Goal: Register for event/course

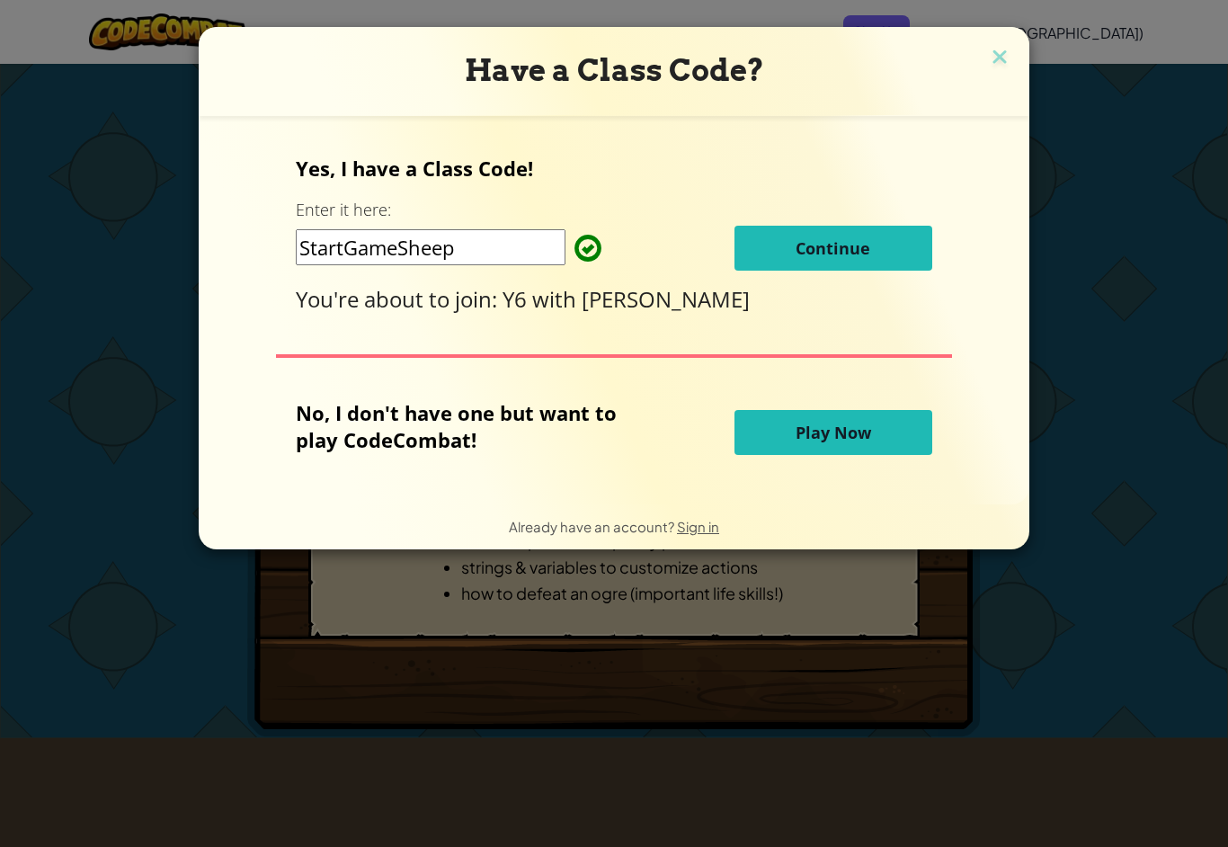
click at [887, 253] on button "Continue" at bounding box center [833, 248] width 198 height 45
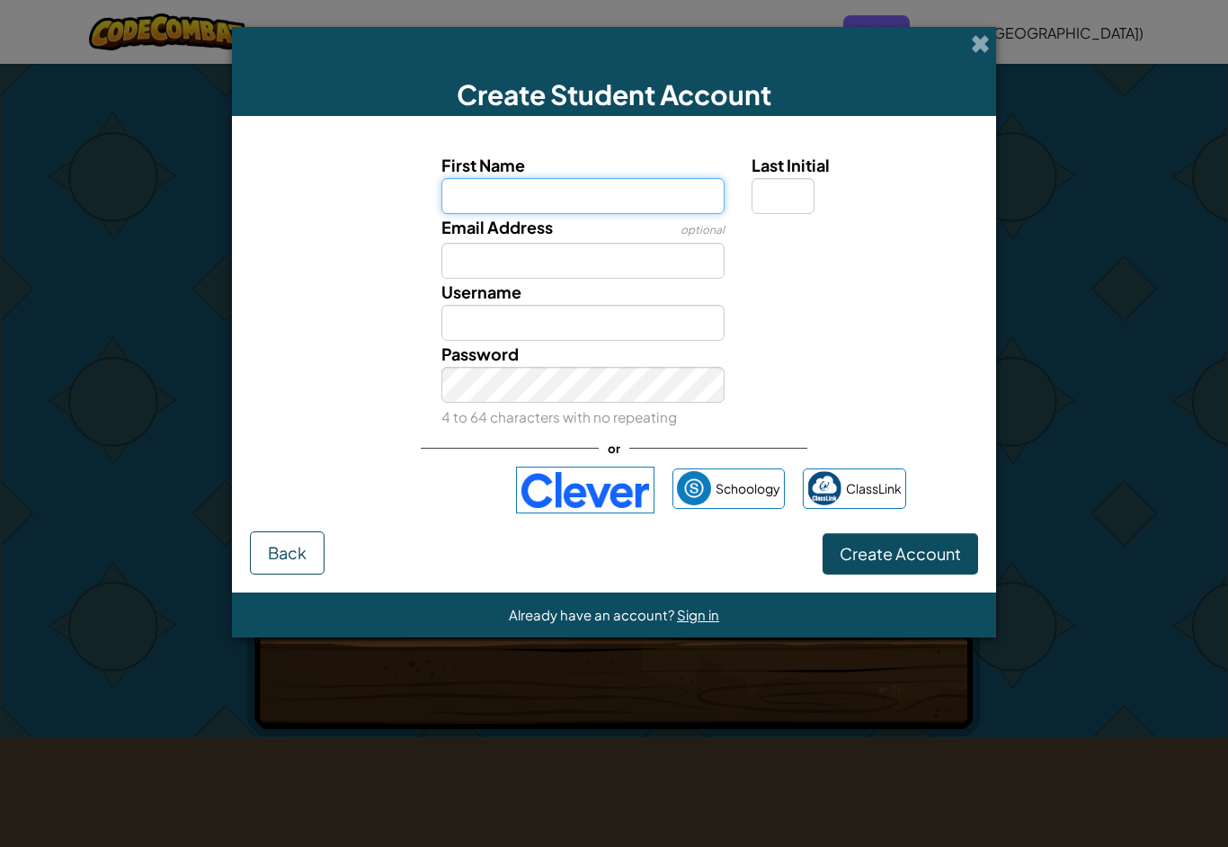
type input "Henry"
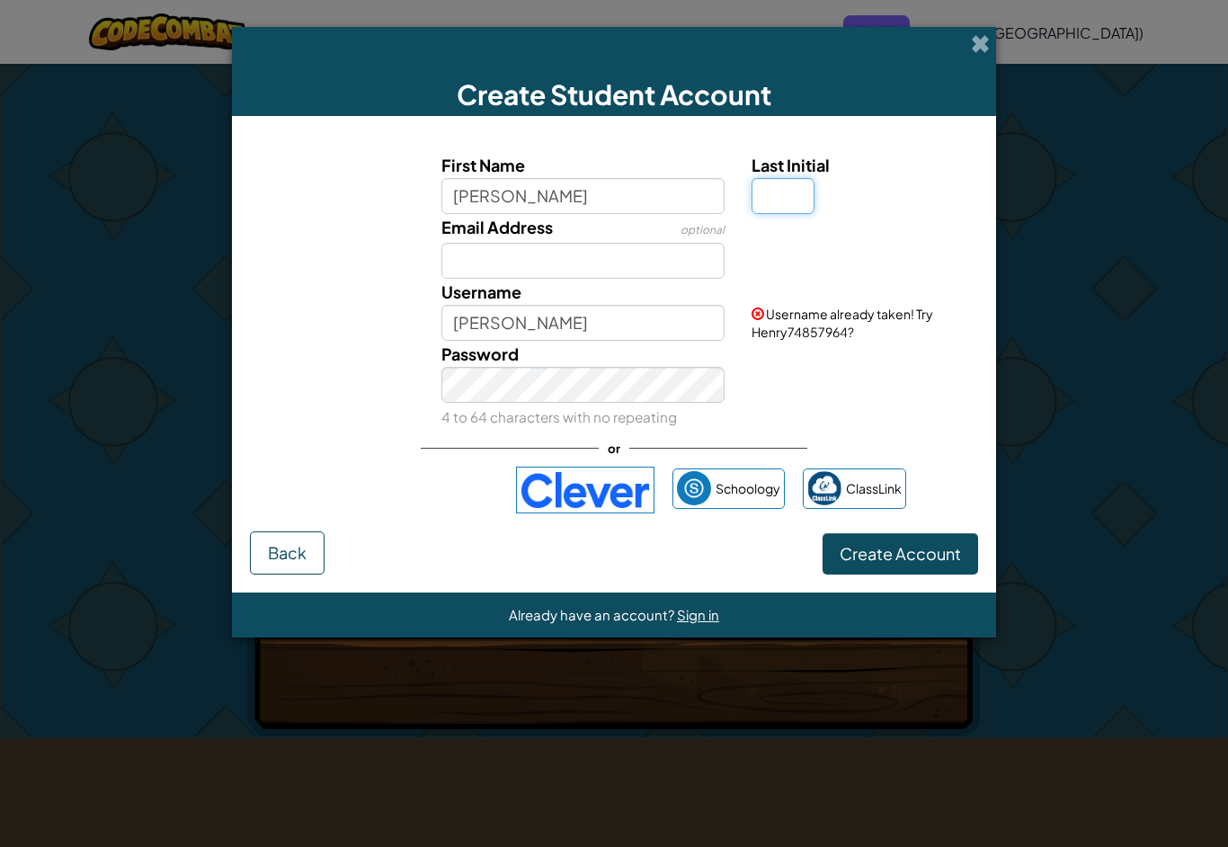
click at [798, 210] on input "Last Initial" at bounding box center [782, 196] width 63 height 36
type input "K"
click at [908, 566] on button "Create Account" at bounding box center [899, 553] width 155 height 41
click at [933, 562] on span "Create Account" at bounding box center [899, 553] width 121 height 21
click at [932, 563] on span "Create Account" at bounding box center [899, 553] width 121 height 21
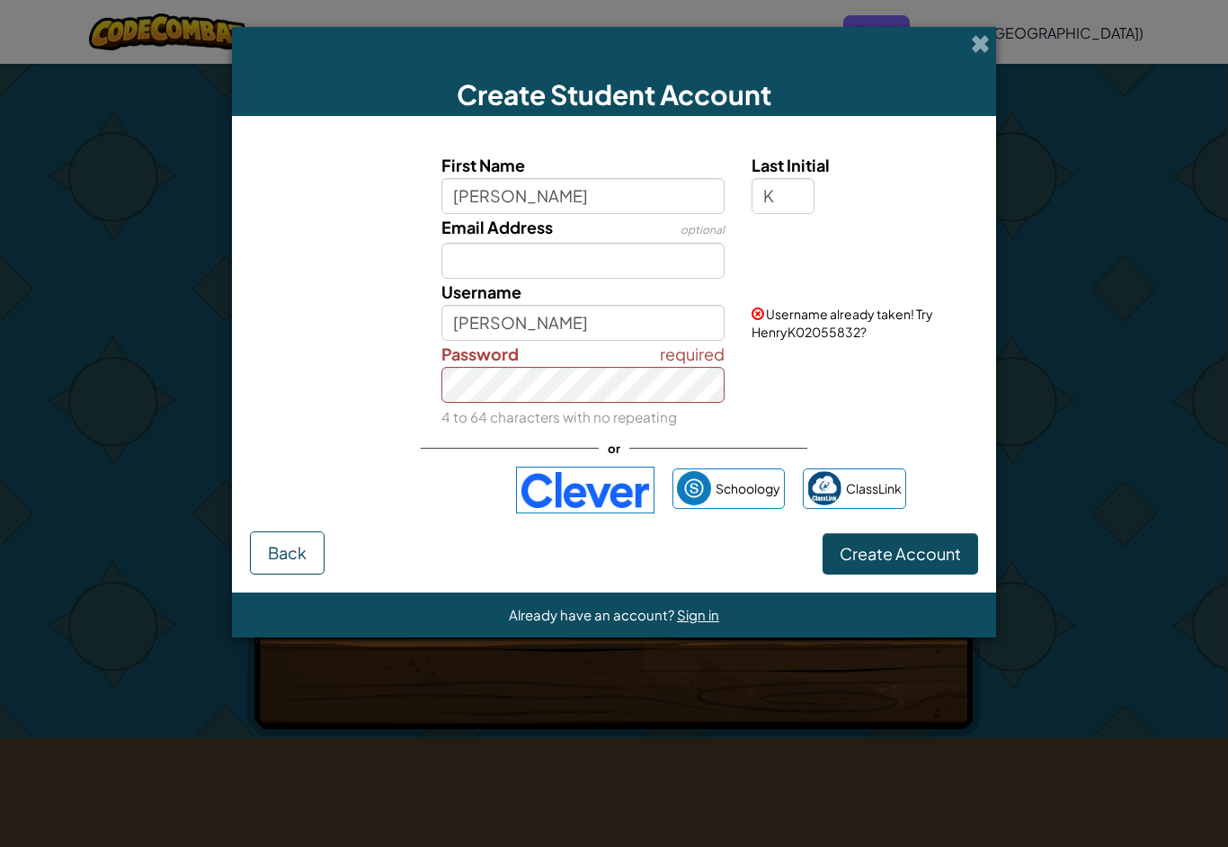
click at [936, 555] on span "Create Account" at bounding box center [899, 553] width 121 height 21
click at [933, 556] on span "Create Account" at bounding box center [899, 553] width 121 height 21
click at [919, 564] on span "Create Account" at bounding box center [899, 553] width 121 height 21
click at [922, 569] on button "Create Account" at bounding box center [899, 553] width 155 height 41
click at [934, 553] on span "Create Account" at bounding box center [899, 553] width 121 height 21
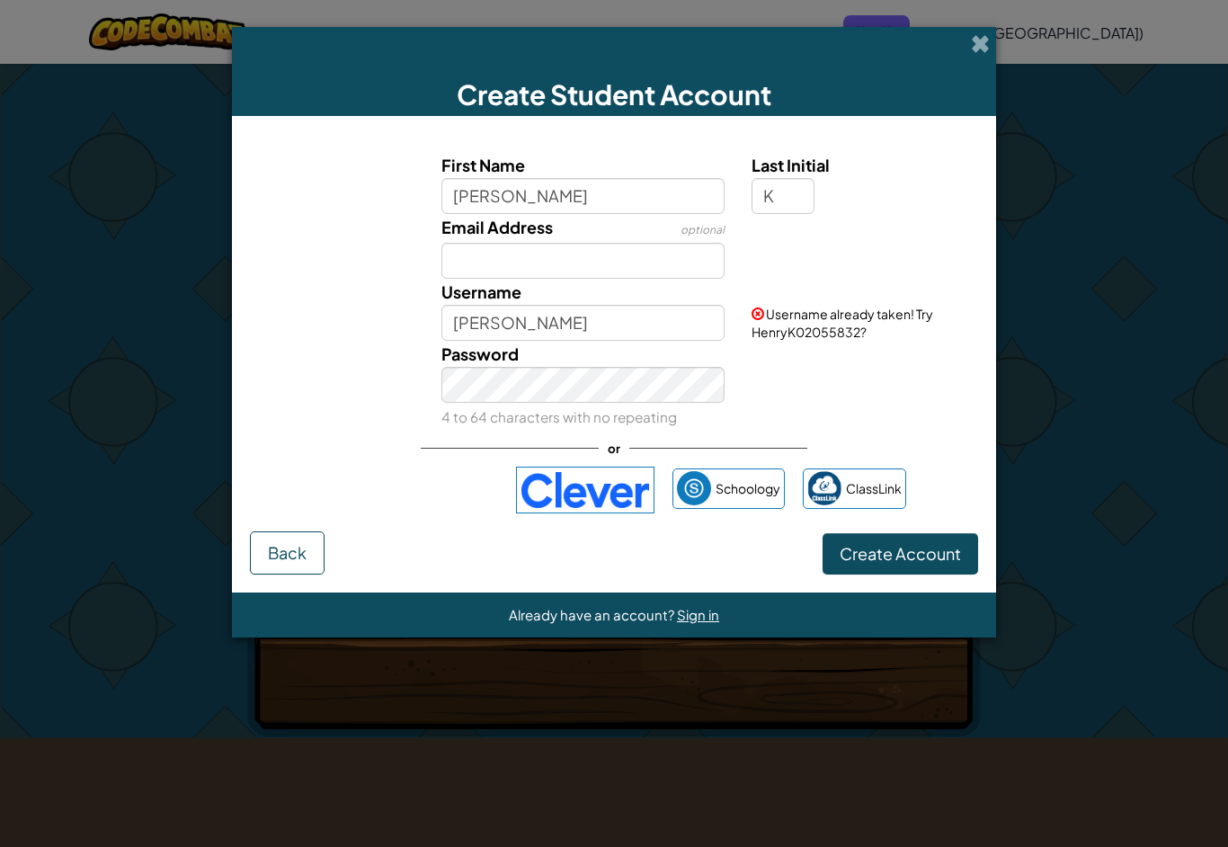
click at [896, 572] on button "Create Account" at bounding box center [899, 553] width 155 height 41
click at [903, 568] on button "Create Account" at bounding box center [899, 553] width 155 height 41
click at [916, 564] on button "Create Account" at bounding box center [899, 553] width 155 height 41
click at [916, 537] on button "Create Account" at bounding box center [899, 553] width 155 height 41
click at [907, 544] on button "Create Account" at bounding box center [899, 553] width 155 height 41
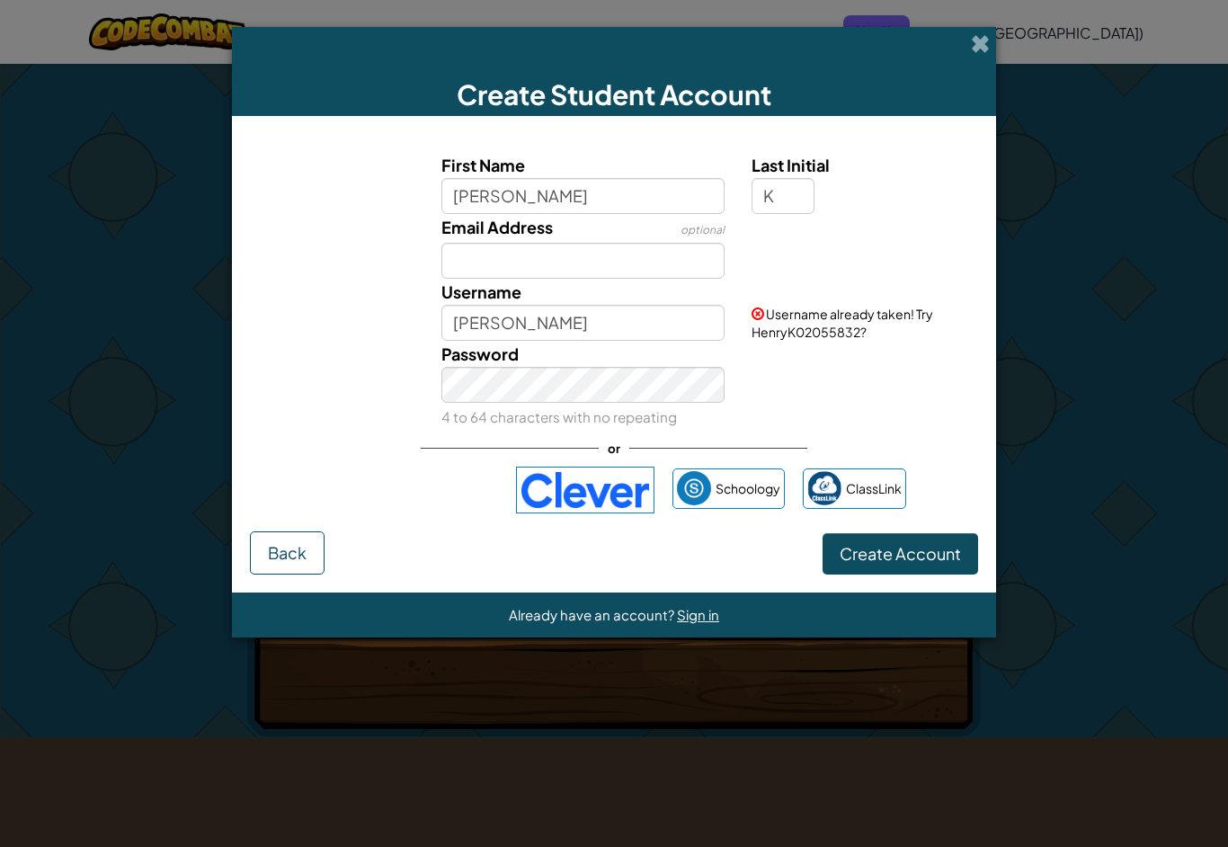
click at [911, 556] on button "Create Account" at bounding box center [899, 553] width 155 height 41
click at [913, 559] on button "Create Account" at bounding box center [899, 553] width 155 height 41
click at [918, 553] on button "Create Account" at bounding box center [899, 553] width 155 height 41
click at [907, 563] on button "Create Account" at bounding box center [899, 553] width 155 height 41
click at [916, 561] on button "Create Account" at bounding box center [899, 553] width 155 height 41
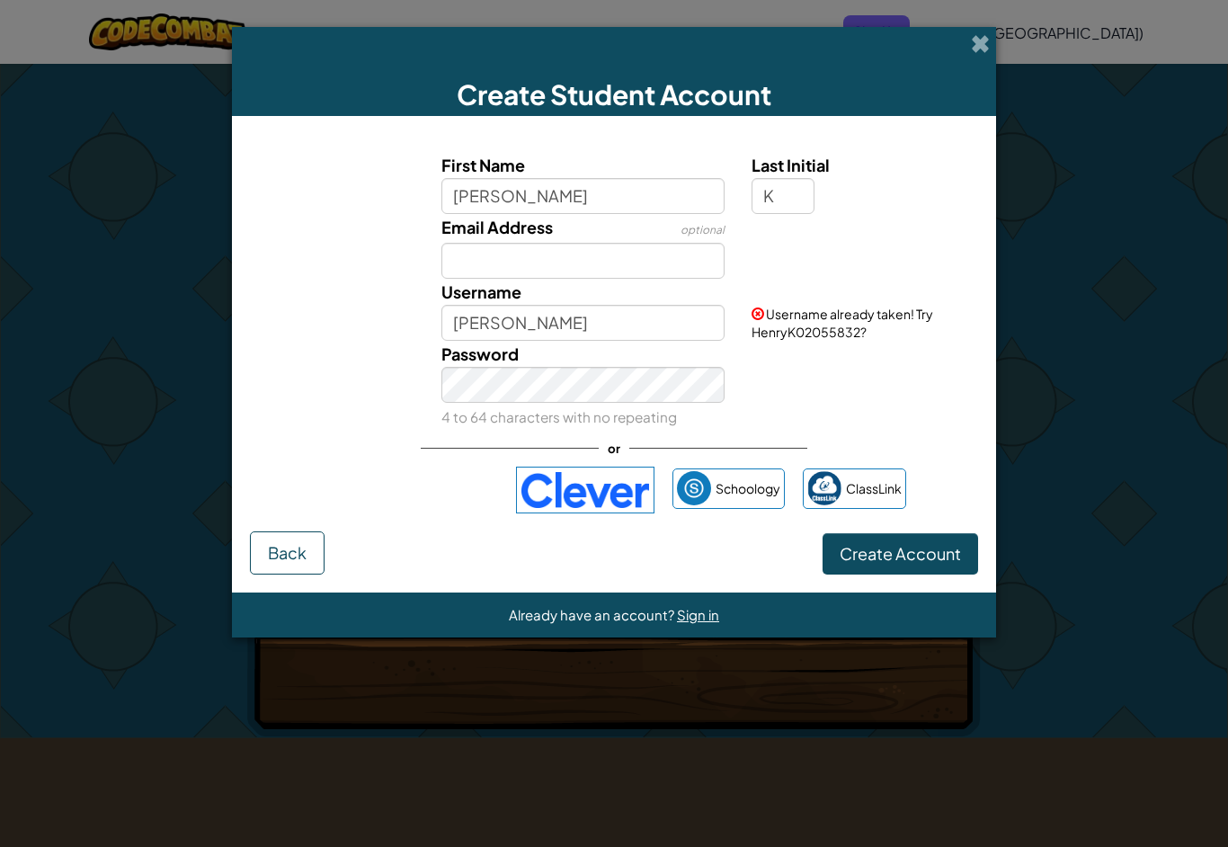
click at [921, 557] on button "Create Account" at bounding box center [899, 553] width 155 height 41
click at [933, 546] on button "Create Account" at bounding box center [899, 553] width 155 height 41
click at [940, 550] on button "Create Account" at bounding box center [899, 553] width 155 height 41
click at [643, 318] on input "HenryK" at bounding box center [583, 323] width 284 height 36
type input "HenryK2021414"
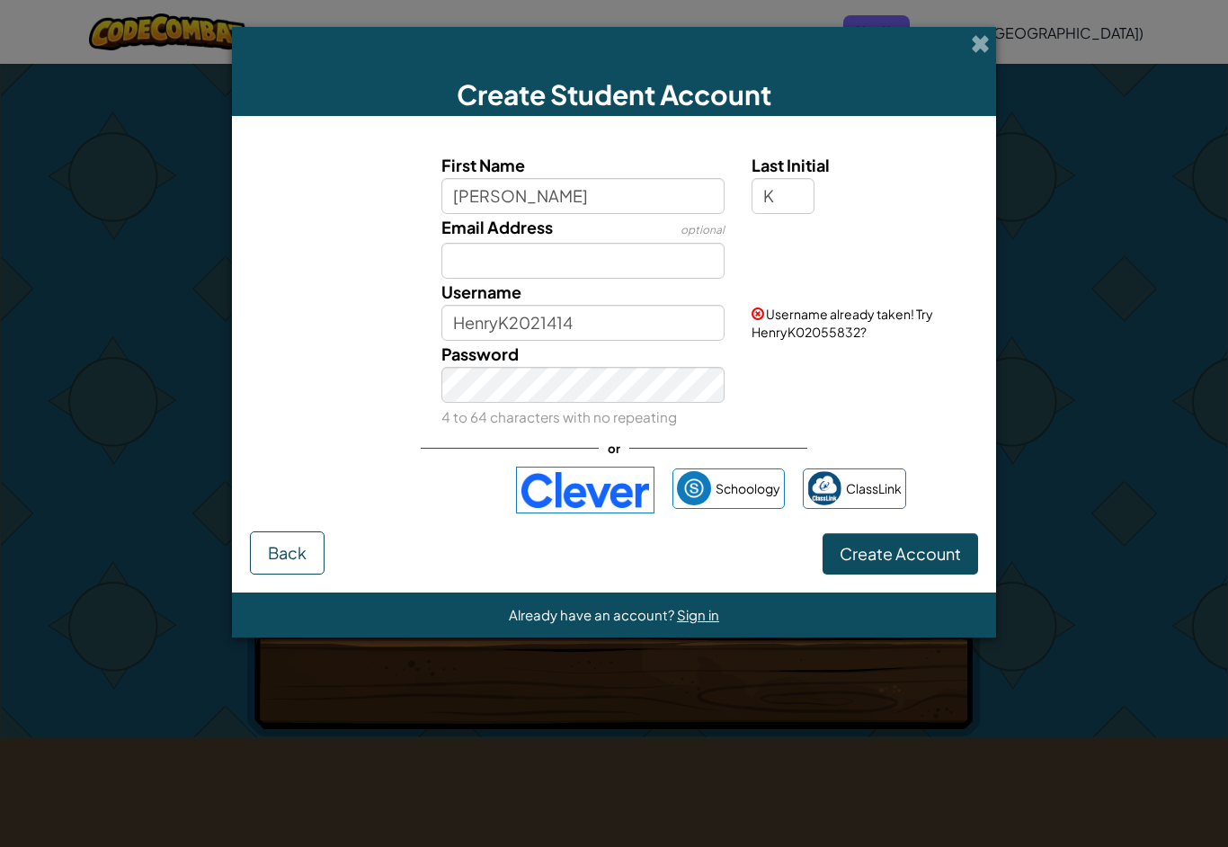
click at [924, 562] on button "Create Account" at bounding box center [899, 553] width 155 height 41
click at [928, 573] on button "Create Account" at bounding box center [899, 553] width 155 height 41
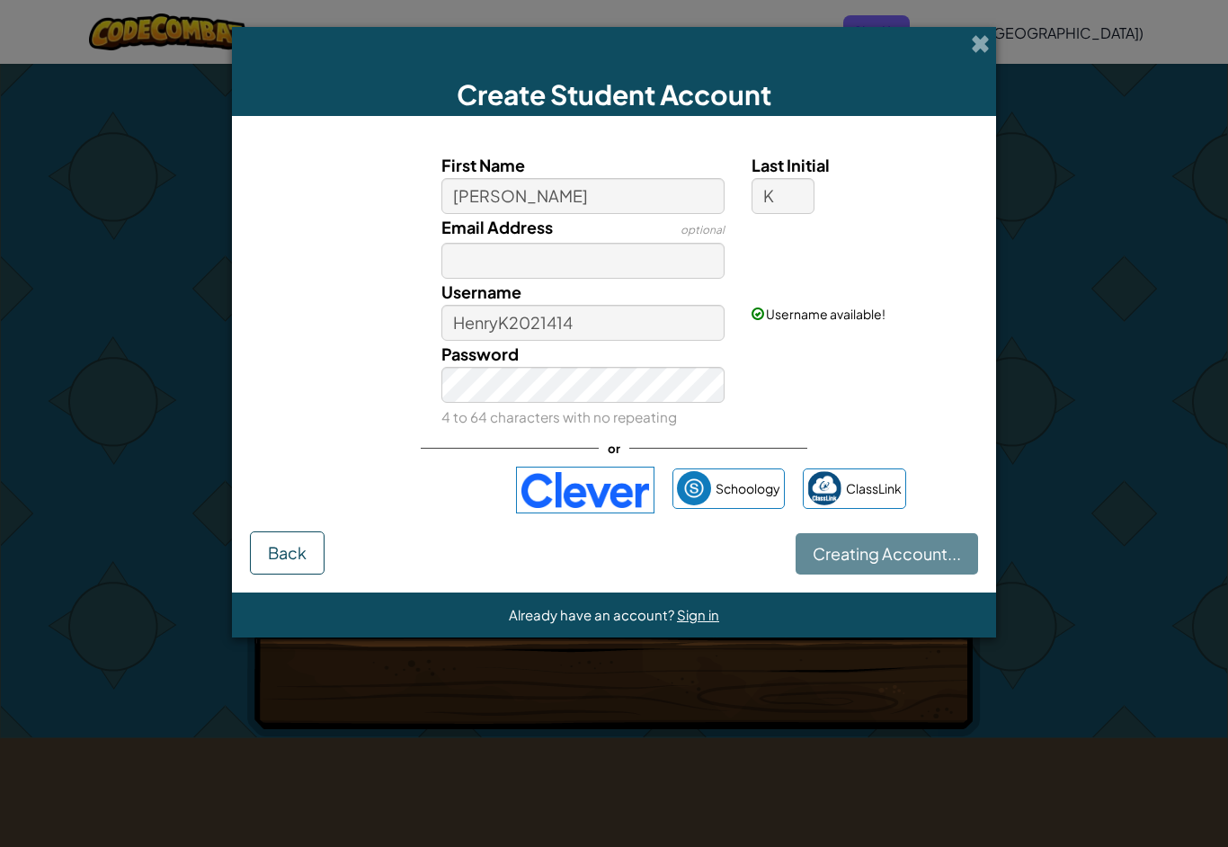
click at [929, 562] on div "Creating Account... Back" at bounding box center [614, 552] width 728 height 43
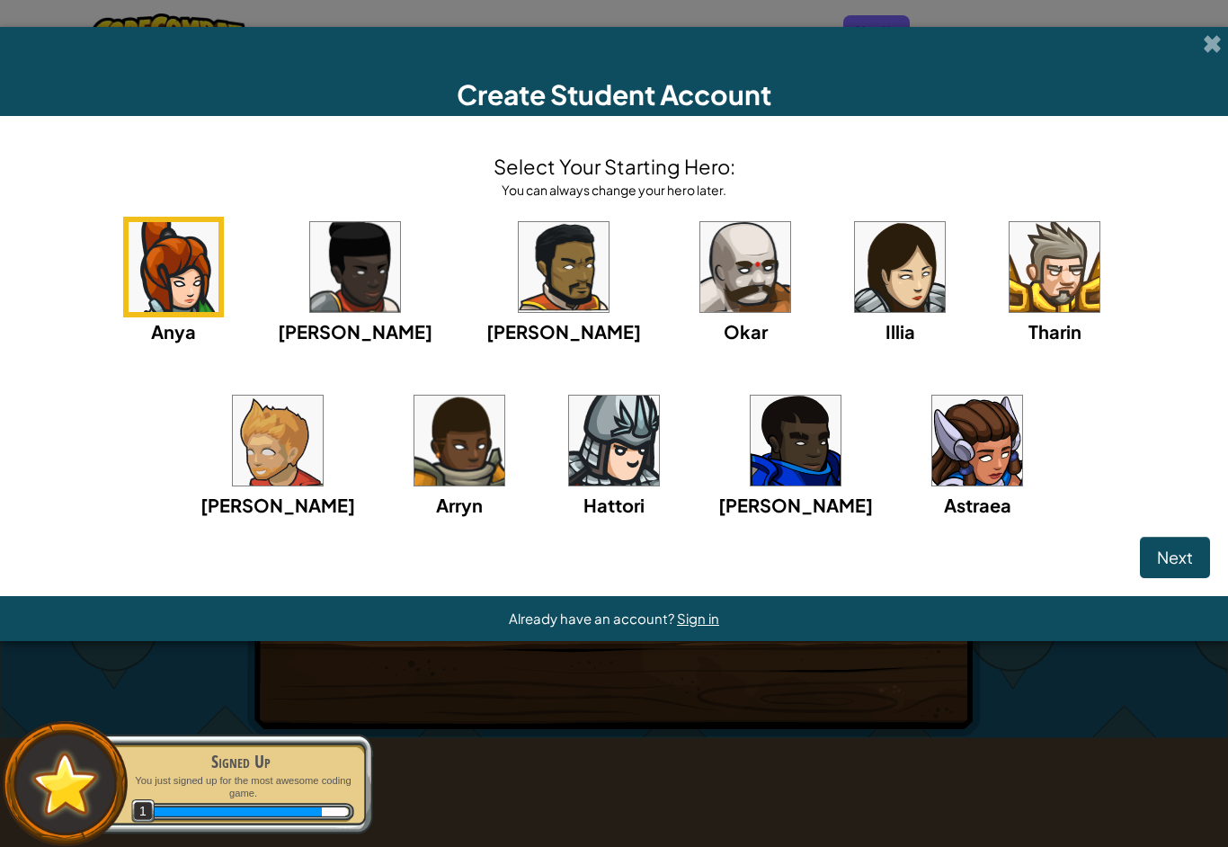
click at [700, 270] on img at bounding box center [745, 267] width 90 height 90
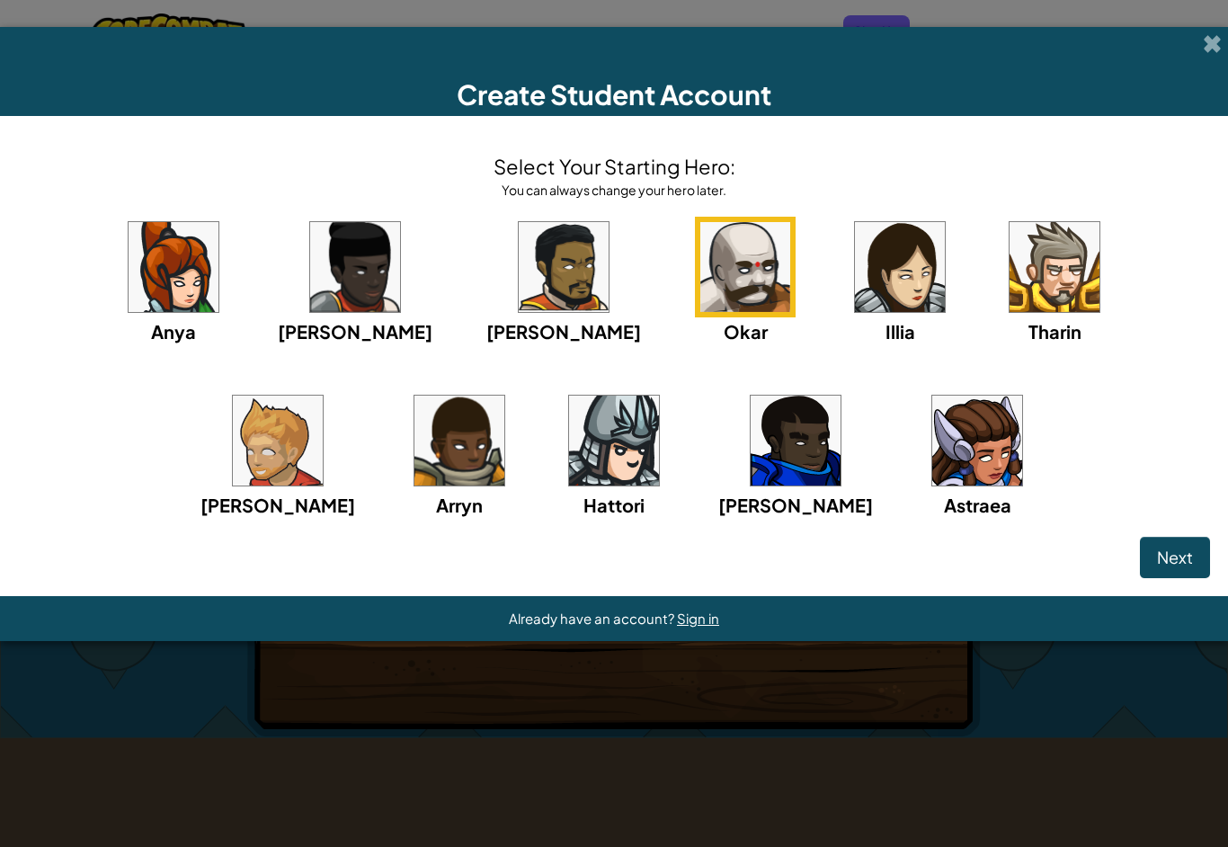
click at [1185, 569] on button "Next" at bounding box center [1175, 557] width 70 height 41
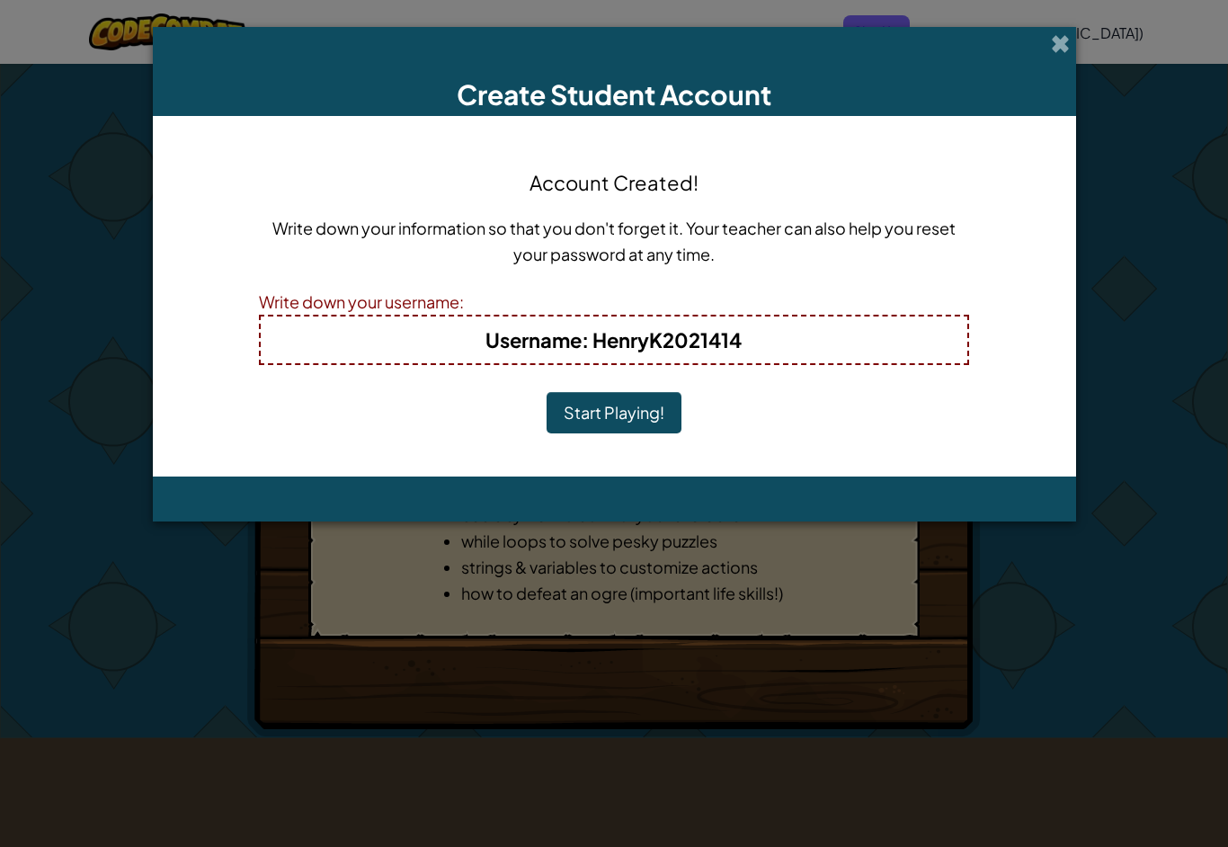
click at [640, 421] on button "Start Playing!" at bounding box center [613, 412] width 135 height 41
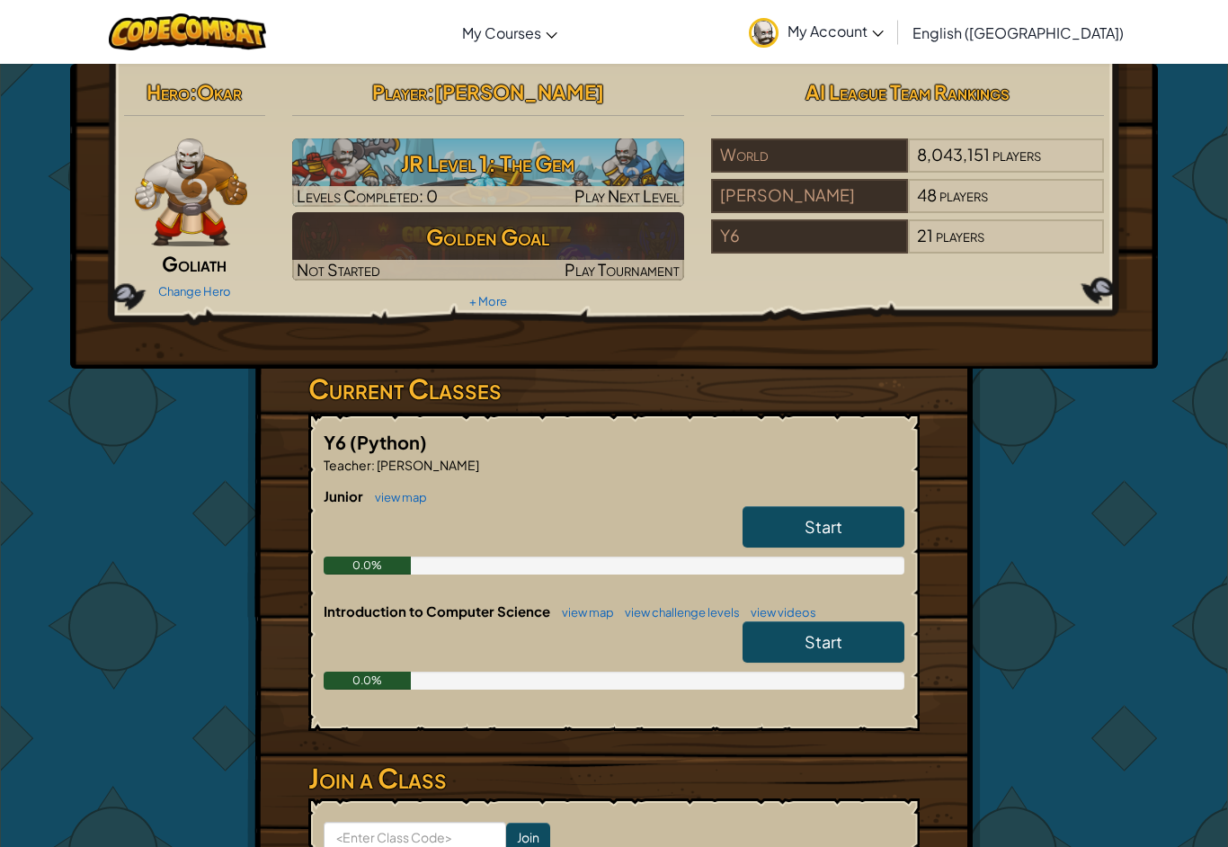
click at [884, 522] on link "Start" at bounding box center [823, 526] width 162 height 41
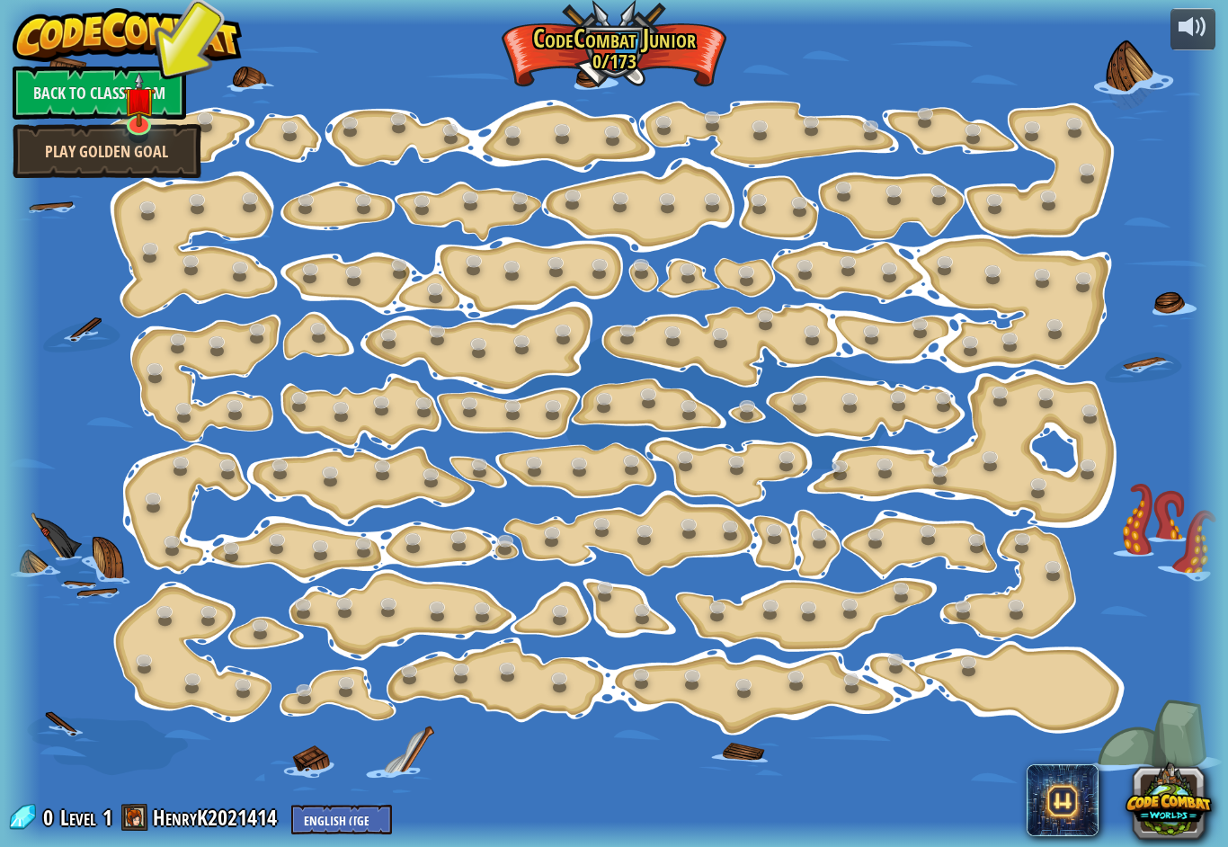
click at [64, 161] on link "Play Golden Goal" at bounding box center [107, 151] width 189 height 54
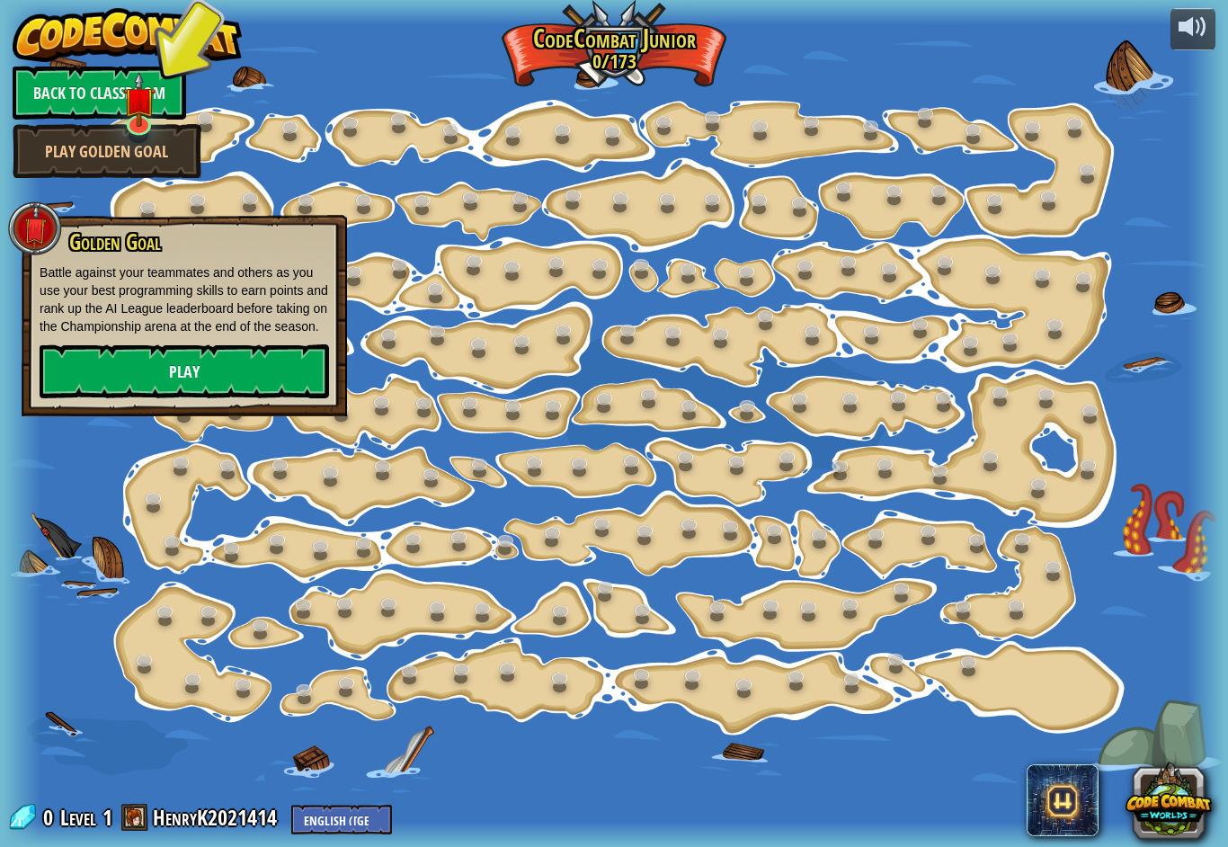
click at [85, 398] on link "Play" at bounding box center [184, 371] width 289 height 54
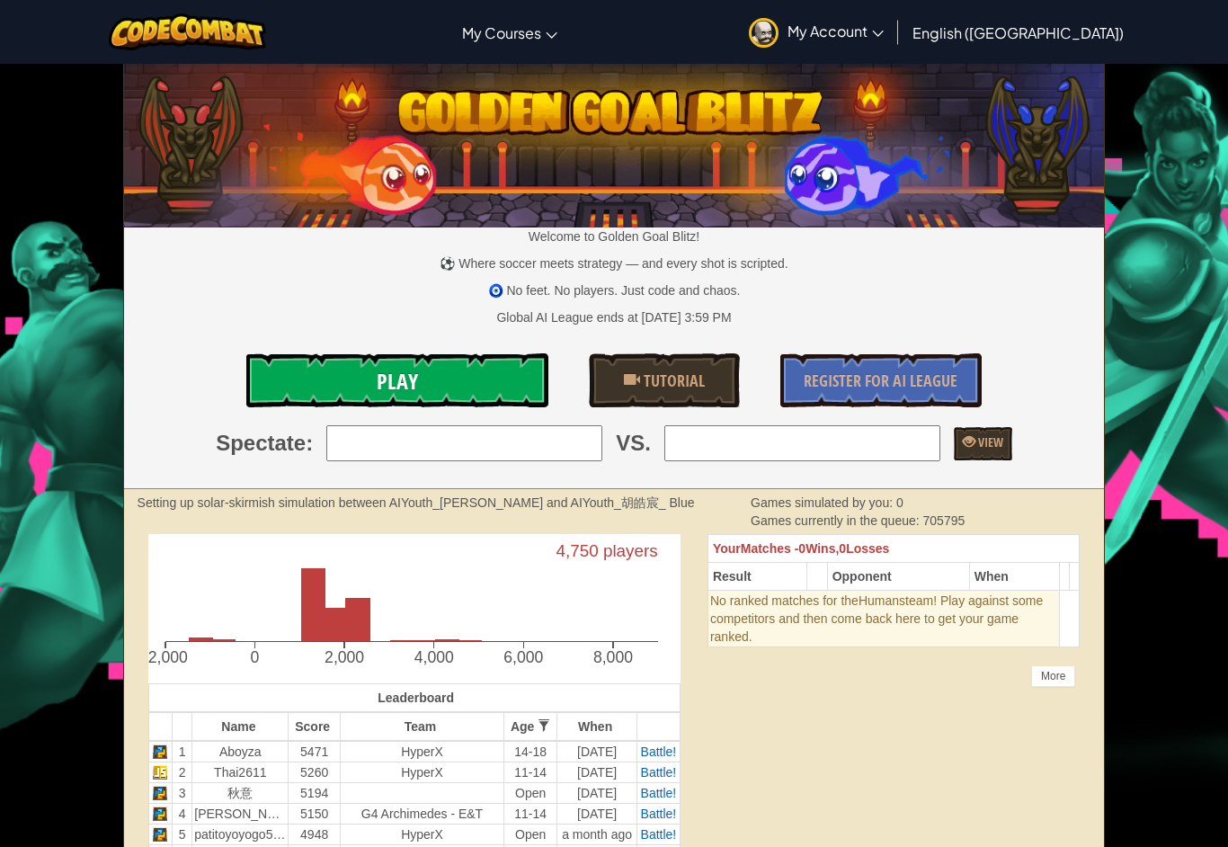
click at [271, 385] on link "Play" at bounding box center [397, 380] width 302 height 54
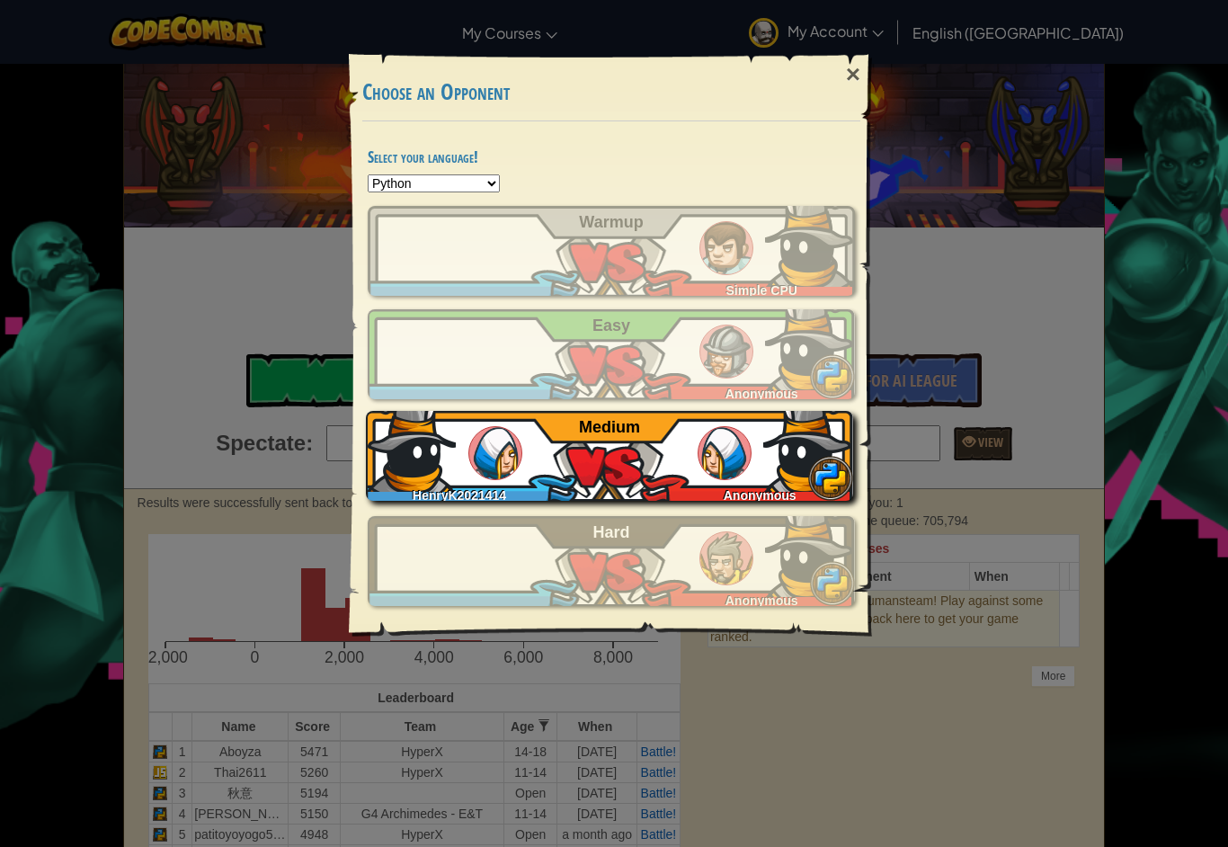
click at [455, 449] on img at bounding box center [411, 447] width 90 height 90
